Goal: Transaction & Acquisition: Book appointment/travel/reservation

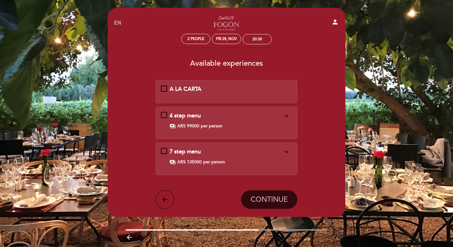
click at [288, 112] on icon "expand_more" at bounding box center [286, 115] width 7 height 7
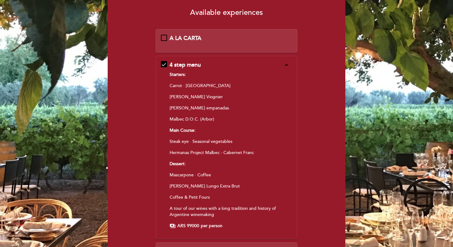
scroll to position [171, 0]
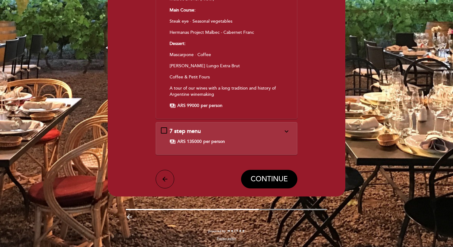
click at [191, 132] on span "7 step menu" at bounding box center [185, 131] width 31 height 7
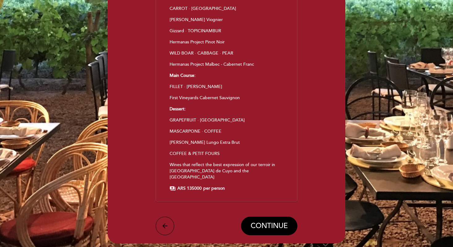
scroll to position [43, 0]
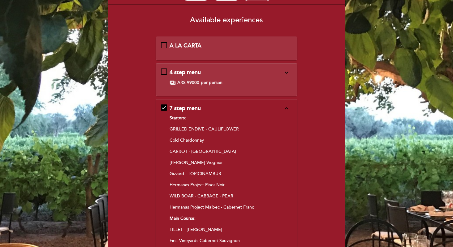
click at [202, 84] on span "per person" at bounding box center [212, 83] width 22 height 6
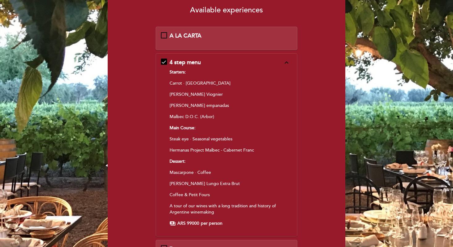
scroll to position [0, 0]
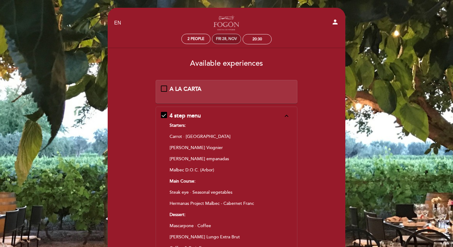
click at [228, 39] on div "Fri 28, Nov" at bounding box center [226, 39] width 21 height 5
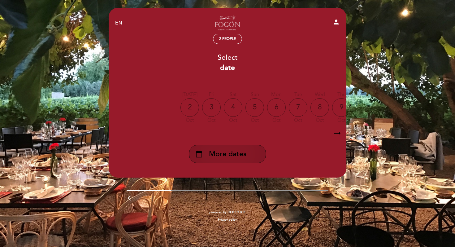
click at [241, 154] on span "More dates" at bounding box center [227, 154] width 37 height 10
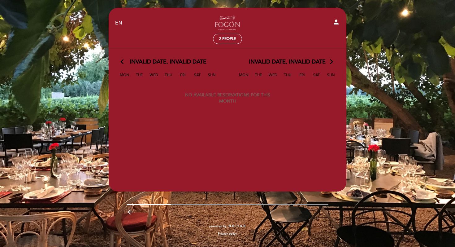
click at [328, 60] on div "Invalid date, Invalid date arrow_forward_ios" at bounding box center [287, 62] width 119 height 8
click at [176, 63] on span "Invalid date, Invalid date" at bounding box center [168, 62] width 77 height 8
click at [121, 62] on icon "arrow_back_ios" at bounding box center [124, 62] width 6 height 8
click at [123, 62] on icon "arrow_back_ios" at bounding box center [124, 62] width 6 height 8
click at [222, 76] on div "Mon Tue Wed Thu Fri Sat Sun" at bounding box center [166, 77] width 117 height 13
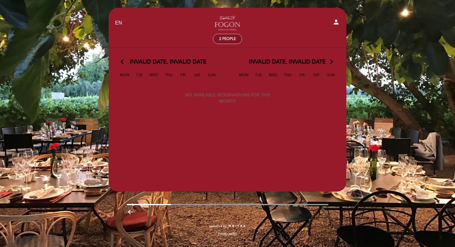
click at [228, 42] on div "2 people" at bounding box center [227, 39] width 28 height 10
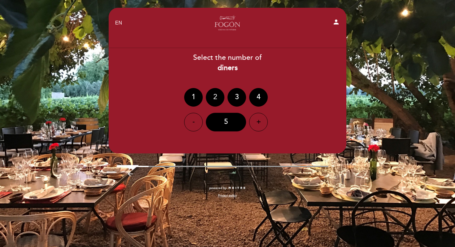
click at [216, 101] on div "2" at bounding box center [215, 97] width 19 height 19
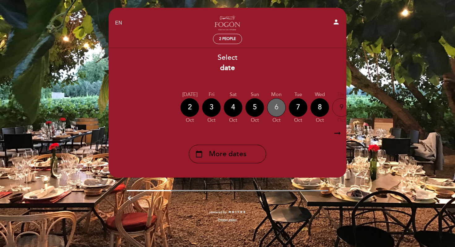
click at [272, 107] on div "6" at bounding box center [276, 107] width 19 height 19
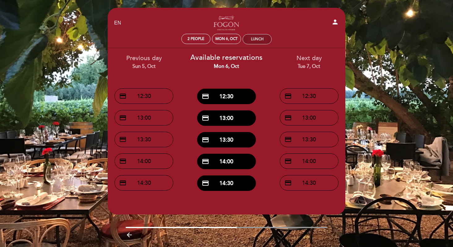
click at [257, 43] on div "Lunch" at bounding box center [257, 39] width 28 height 10
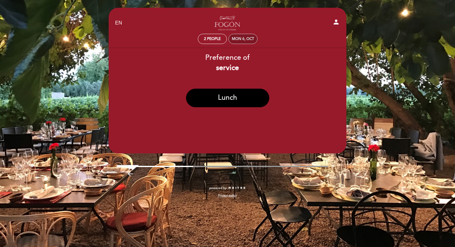
click at [244, 38] on div "Mon 6, Oct" at bounding box center [243, 39] width 22 height 5
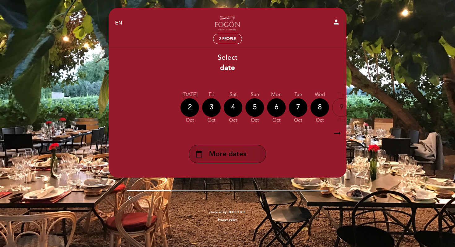
click at [237, 157] on span "More dates" at bounding box center [227, 154] width 37 height 10
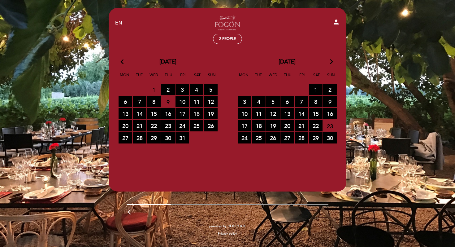
click at [195, 114] on span "18 RESERVATIONS AVAILABLE" at bounding box center [197, 113] width 14 height 11
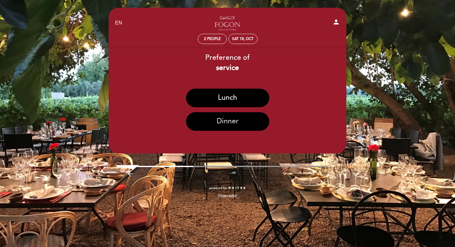
click at [200, 124] on button "Dinner" at bounding box center [227, 121] width 83 height 19
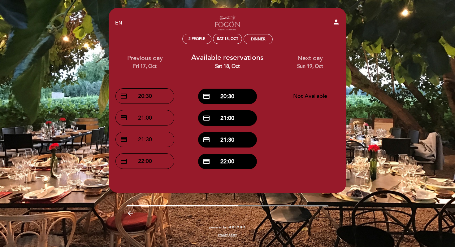
click at [153, 66] on div "Fri 17, Oct" at bounding box center [144, 66] width 73 height 7
click at [233, 37] on div "Sat 18, Oct" at bounding box center [227, 39] width 21 height 5
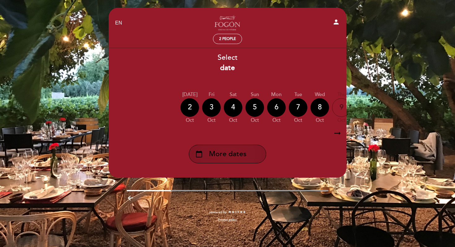
click at [251, 156] on div "calendar_today More dates" at bounding box center [227, 154] width 77 height 19
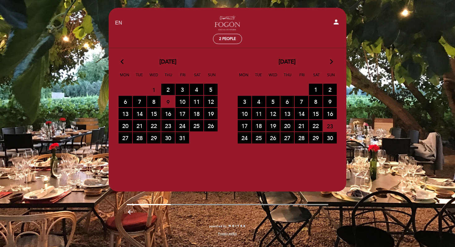
click at [262, 115] on span "11 RESERVATIONS AVAILABLE" at bounding box center [259, 113] width 14 height 11
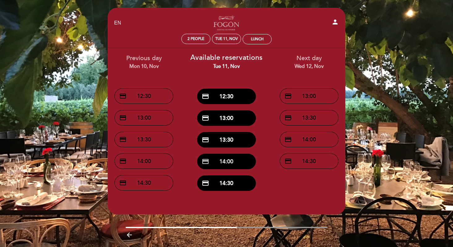
scroll to position [18, 0]
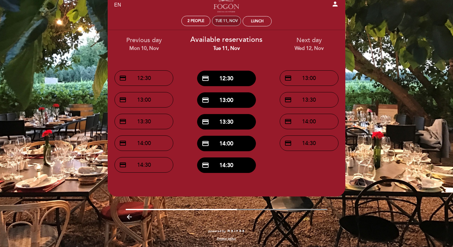
click at [228, 23] on div "Tue 11, Nov" at bounding box center [226, 21] width 23 height 5
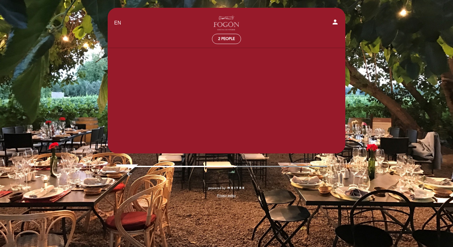
scroll to position [0, 0]
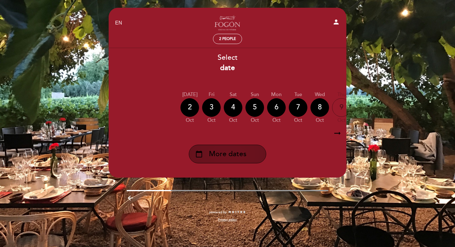
click at [235, 149] on div "calendar_today More dates" at bounding box center [227, 154] width 77 height 19
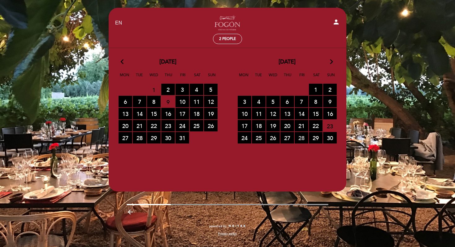
click at [298, 140] on span "28 RESERVATIONS AVAILABLE" at bounding box center [302, 137] width 14 height 11
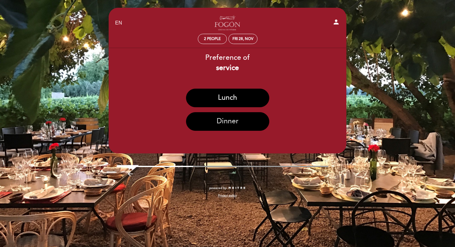
click at [253, 123] on button "Dinner" at bounding box center [227, 121] width 83 height 19
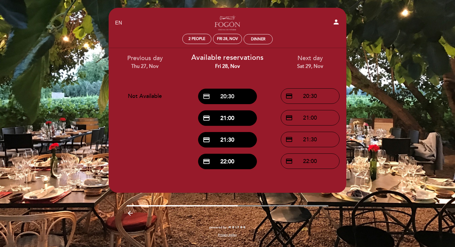
click at [231, 99] on button "credit_card 20:30" at bounding box center [227, 96] width 59 height 15
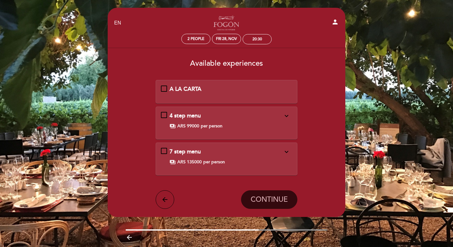
click at [232, 91] on div "A LA CARTA" at bounding box center [227, 89] width 114 height 8
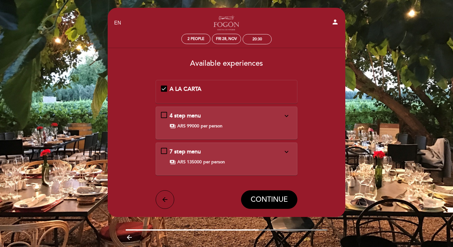
click at [241, 163] on div "payments ARS 135000 per person" at bounding box center [227, 162] width 114 height 6
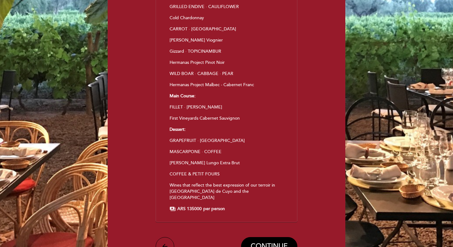
scroll to position [171, 0]
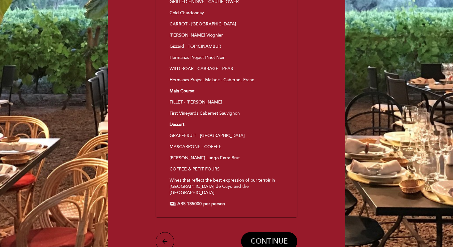
click at [264, 232] on button "CONTINUE" at bounding box center [269, 241] width 56 height 19
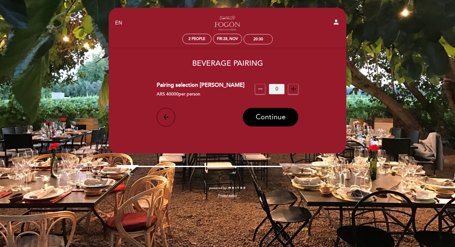
click at [275, 120] on span "Continue" at bounding box center [271, 117] width 30 height 9
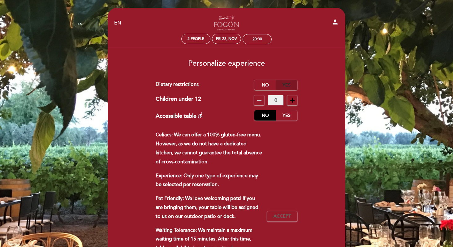
click at [284, 85] on label "Yes" at bounding box center [287, 85] width 22 height 10
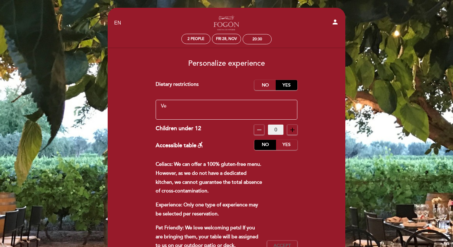
type textarea "V"
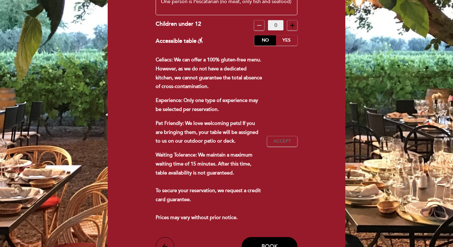
scroll to position [104, 0]
type textarea "One person is Pescatarian (no meat, only fish and seafood)"
click at [280, 142] on span "Accept" at bounding box center [282, 141] width 17 height 7
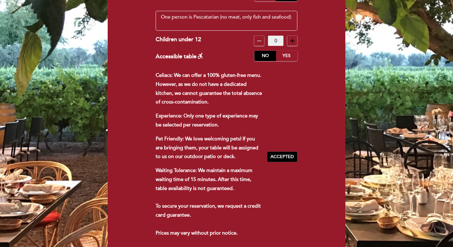
scroll to position [171, 0]
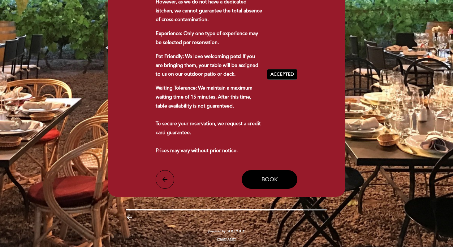
click at [271, 180] on span "Book" at bounding box center [270, 179] width 16 height 7
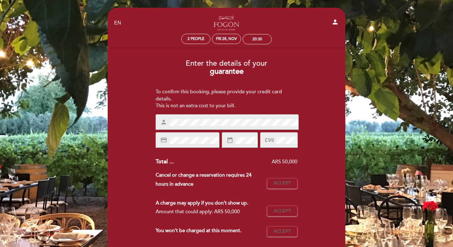
click at [201, 144] on div "credit_card" at bounding box center [188, 139] width 64 height 15
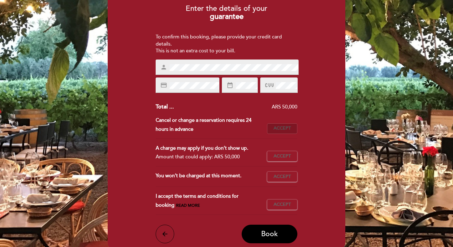
click at [284, 132] on button "Accept Accepted" at bounding box center [282, 128] width 30 height 11
click at [284, 155] on span "Accept" at bounding box center [282, 156] width 17 height 7
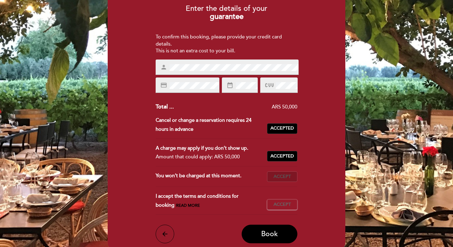
click at [284, 177] on span "Accept" at bounding box center [282, 176] width 17 height 7
click at [284, 199] on button "Accept Accepted" at bounding box center [282, 204] width 30 height 11
click at [268, 236] on span "Book" at bounding box center [269, 233] width 17 height 9
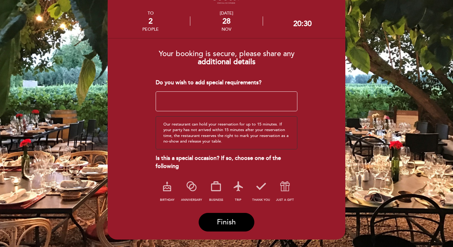
scroll to position [32, 0]
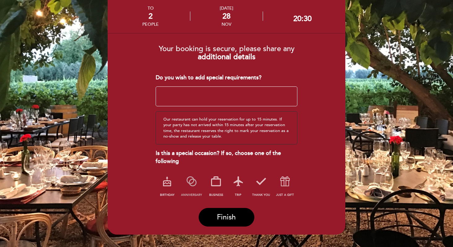
click at [191, 180] on icon at bounding box center [192, 181] width 16 height 16
click at [220, 219] on span "Finish" at bounding box center [226, 217] width 19 height 9
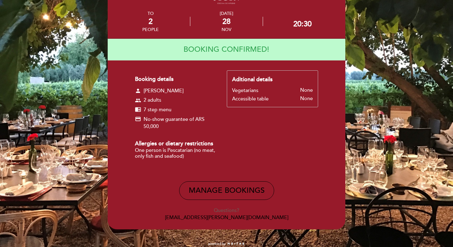
scroll to position [34, 0]
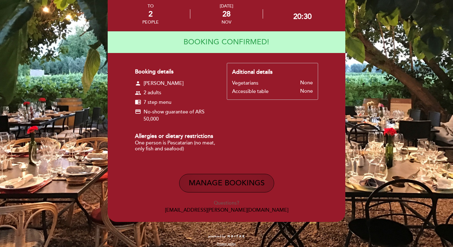
click at [211, 181] on button "Manage Bookings" at bounding box center [226, 183] width 95 height 19
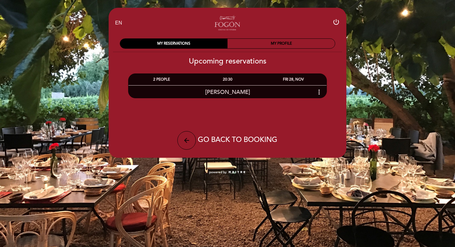
click at [235, 99] on div "Upcoming reservations 2 PEOPLE 20:30 [PERSON_NAME] more_vert [PERSON_NAME] cale…" at bounding box center [227, 82] width 238 height 51
click at [235, 93] on span "[PERSON_NAME]" at bounding box center [227, 92] width 45 height 7
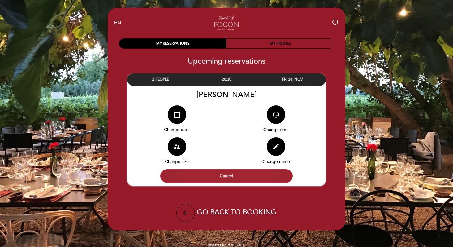
click at [235, 174] on button "Cancel" at bounding box center [226, 176] width 132 height 14
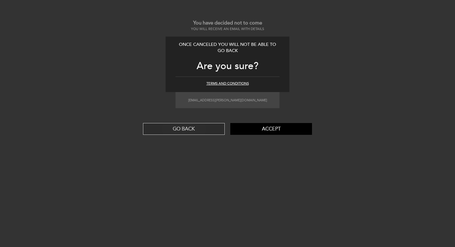
click at [195, 131] on button "GO BACK" at bounding box center [184, 129] width 82 height 12
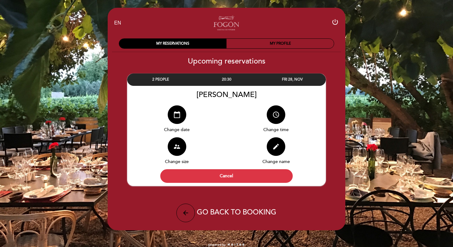
click at [96, 140] on div "EN ES PT Fogón - Cocina de viñedo by [PERSON_NAME] power_settings_new MY RESERV…" at bounding box center [226, 126] width 453 height 253
click at [267, 48] on div "MY PROFILE" at bounding box center [280, 44] width 107 height 10
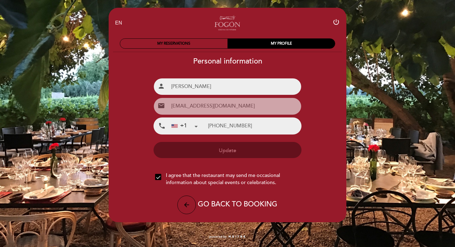
click at [195, 49] on div "MY RESERVATIONS MY PROFILE" at bounding box center [227, 43] width 225 height 18
click at [189, 44] on div "MY RESERVATIONS" at bounding box center [173, 44] width 107 height 10
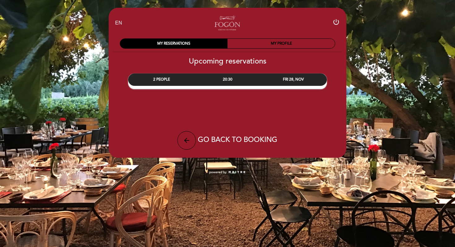
click at [85, 89] on div "EN ES PT Fogón - Cocina de viñedo by [PERSON_NAME] power_settings_new MY RESERV…" at bounding box center [227, 90] width 455 height 180
click at [88, 84] on div "EN ES PT Fogón - Cocina de viñedo by [PERSON_NAME] power_settings_new MY RESERV…" at bounding box center [227, 90] width 455 height 180
click at [210, 83] on div "20:30" at bounding box center [227, 79] width 66 height 11
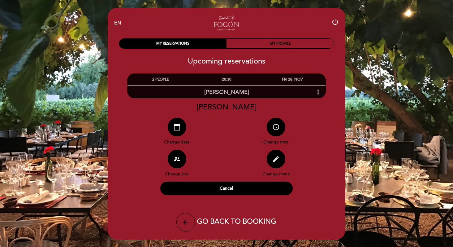
click at [320, 93] on icon "more_vert" at bounding box center [317, 91] width 7 height 7
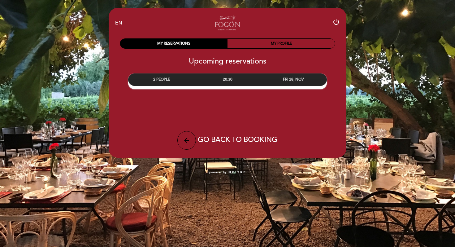
click at [306, 86] on div "2 PEOPLE 20:30 FRI 28, NOV [PERSON_NAME] calendar_today edit" at bounding box center [227, 80] width 199 height 15
click at [306, 83] on div "FRI 28, NOV" at bounding box center [294, 79] width 66 height 11
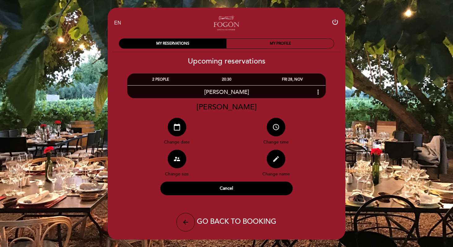
click at [277, 159] on icon "edit" at bounding box center [275, 158] width 7 height 7
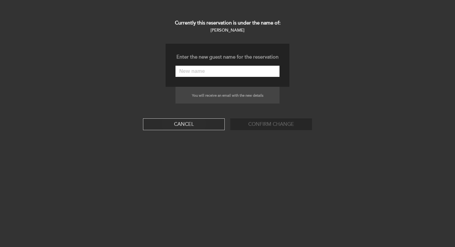
click at [193, 126] on button "Cancel" at bounding box center [184, 124] width 82 height 12
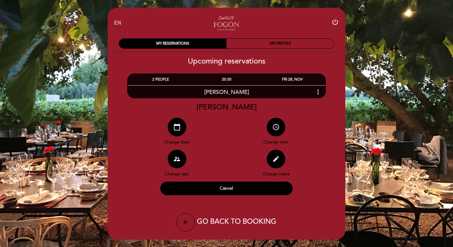
click at [244, 189] on button "Cancel" at bounding box center [226, 188] width 132 height 14
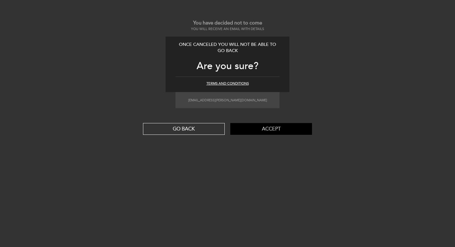
click at [265, 132] on button "Accept" at bounding box center [271, 129] width 82 height 12
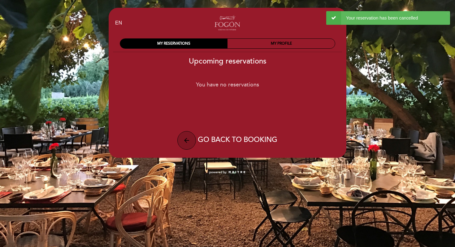
click at [186, 141] on icon "arrow_back" at bounding box center [186, 140] width 7 height 7
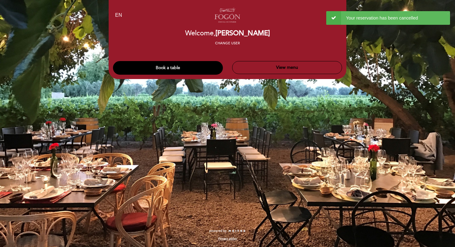
click at [190, 70] on button "Book a table" at bounding box center [168, 68] width 110 height 14
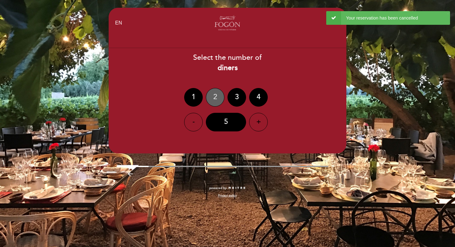
click at [214, 95] on div "2" at bounding box center [215, 97] width 19 height 19
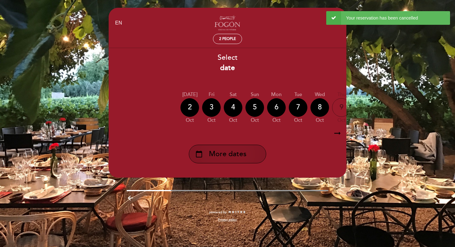
click at [231, 163] on div "calendar_today More dates" at bounding box center [227, 154] width 77 height 19
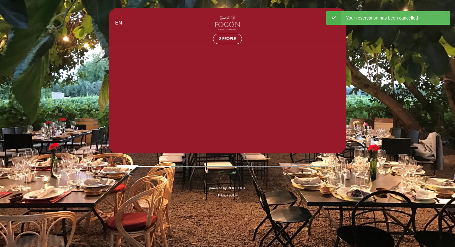
click at [231, 163] on div "EN ES PT Fogón - Cocina de viñedo by [PERSON_NAME] person 2 people Welcome Welc…" at bounding box center [227, 106] width 247 height 196
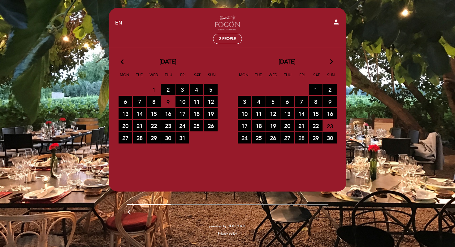
click at [304, 139] on span "28 RESERVATIONS AVAILABLE" at bounding box center [302, 137] width 14 height 11
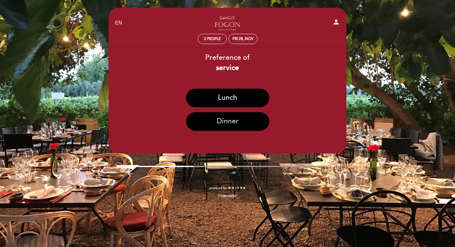
click at [240, 126] on button "Dinner" at bounding box center [227, 121] width 83 height 19
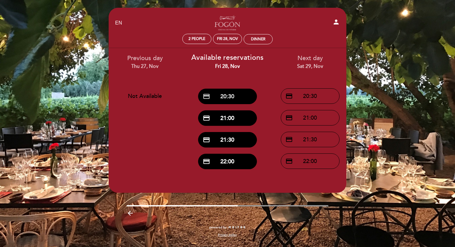
click at [237, 96] on button "credit_card 20:30" at bounding box center [227, 96] width 59 height 15
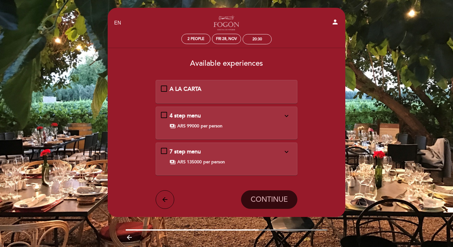
click at [202, 120] on div "4 step menu expand_more Starters: Carrot · Cuartirolo [PERSON_NAME] Viognier [P…" at bounding box center [227, 120] width 132 height 17
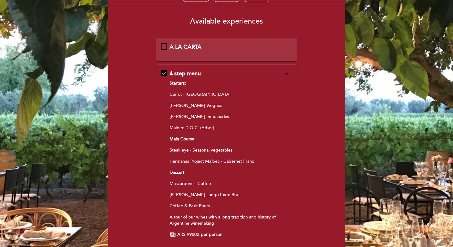
scroll to position [57, 0]
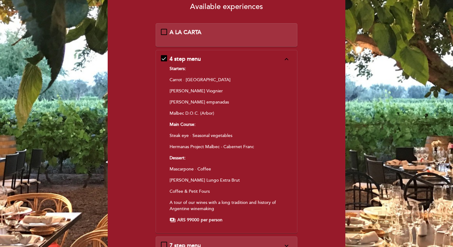
click at [223, 68] on p "Starters:" at bounding box center [227, 69] width 114 height 6
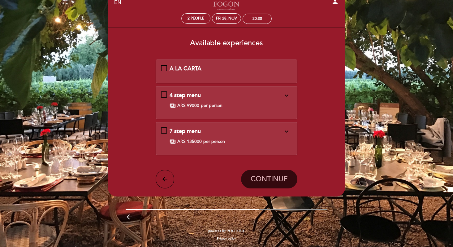
click at [223, 65] on div "A LA CARTA" at bounding box center [227, 69] width 114 height 8
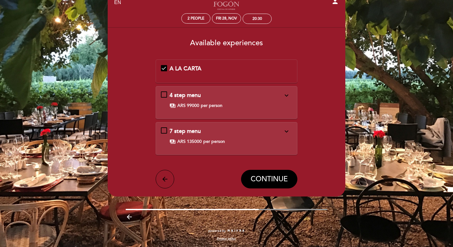
click at [223, 65] on div "A LA CARTA" at bounding box center [227, 69] width 114 height 8
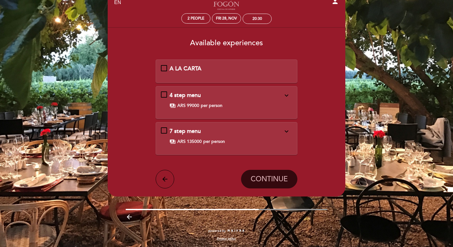
click at [227, 104] on div "payments ARS 99000 per person" at bounding box center [227, 105] width 114 height 6
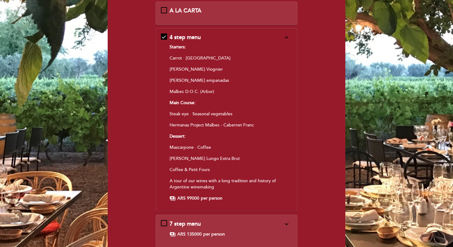
scroll to position [143, 0]
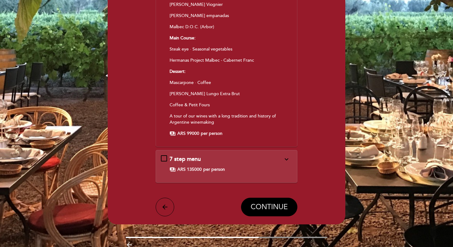
click at [254, 207] on span "CONTINUE" at bounding box center [269, 206] width 37 height 9
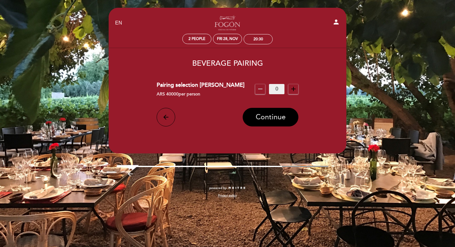
click at [264, 122] on button "Continue" at bounding box center [271, 117] width 56 height 19
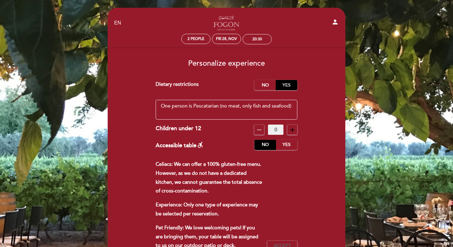
click at [283, 85] on label "Yes" at bounding box center [287, 85] width 22 height 10
click at [265, 88] on label "No" at bounding box center [265, 85] width 22 height 10
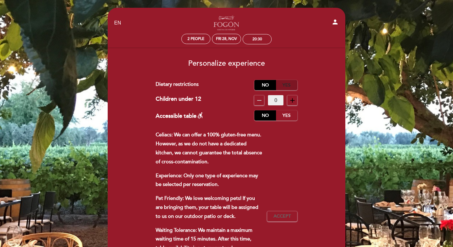
click at [284, 85] on label "Yes" at bounding box center [287, 85] width 22 height 10
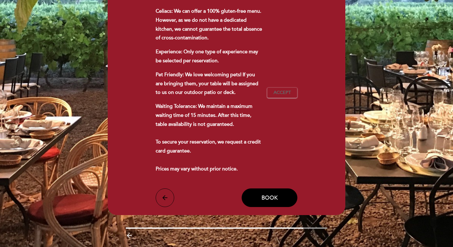
scroll to position [171, 0]
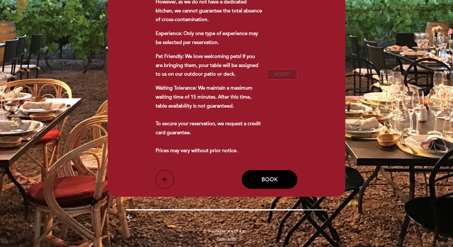
click at [283, 75] on span "Accept" at bounding box center [282, 74] width 17 height 7
click at [268, 183] on button "Book" at bounding box center [270, 179] width 56 height 19
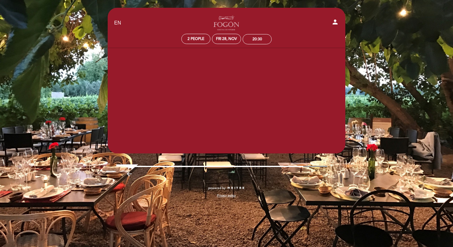
scroll to position [0, 0]
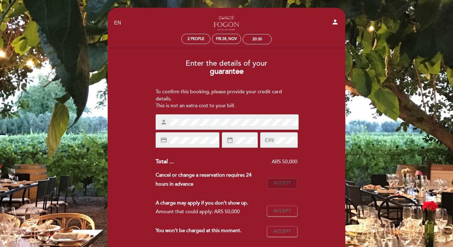
click at [287, 184] on span "Accept" at bounding box center [282, 183] width 17 height 7
click at [284, 206] on button "Accept Accepted" at bounding box center [282, 211] width 30 height 11
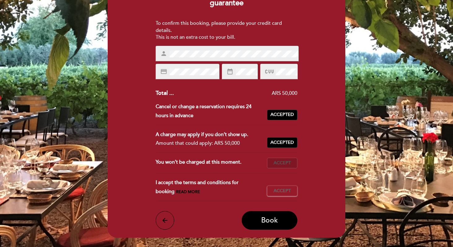
click at [286, 167] on button "Accept Accepted" at bounding box center [282, 163] width 30 height 11
click at [286, 189] on span "Accept" at bounding box center [282, 191] width 17 height 7
click at [276, 219] on span "Book" at bounding box center [269, 220] width 17 height 9
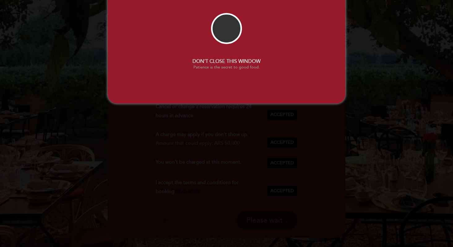
scroll to position [0, 0]
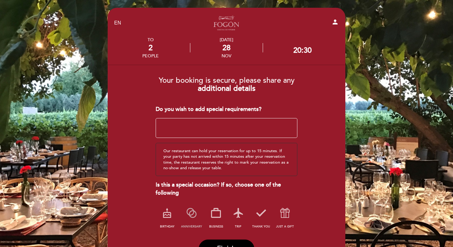
click at [196, 212] on icon at bounding box center [192, 213] width 16 height 16
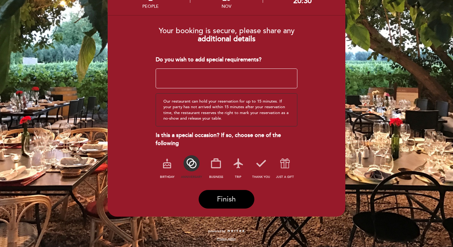
click at [227, 192] on button "Finish" at bounding box center [227, 199] width 56 height 19
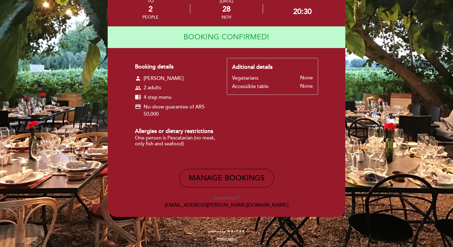
scroll to position [38, 0]
